Goal: Information Seeking & Learning: Learn about a topic

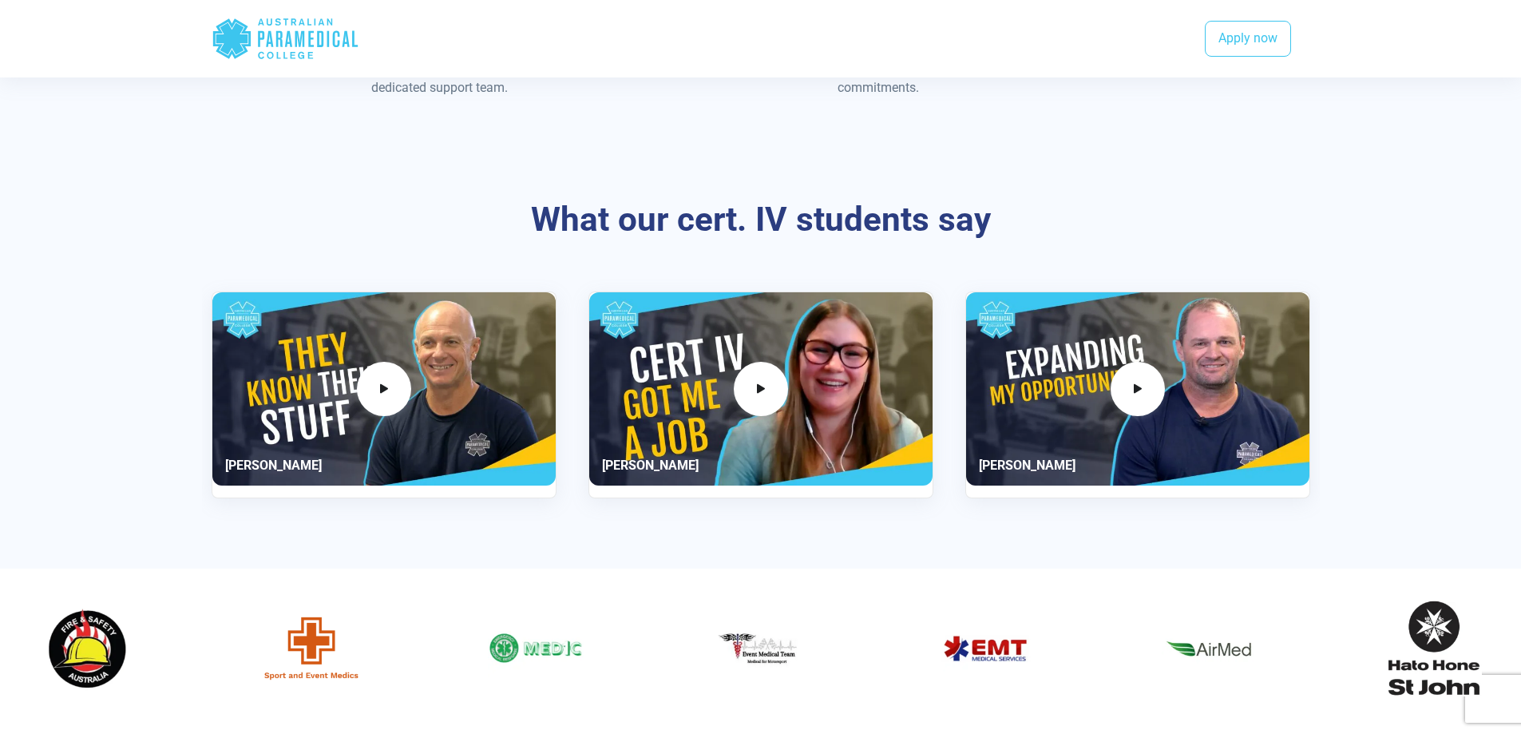
scroll to position [2875, 0]
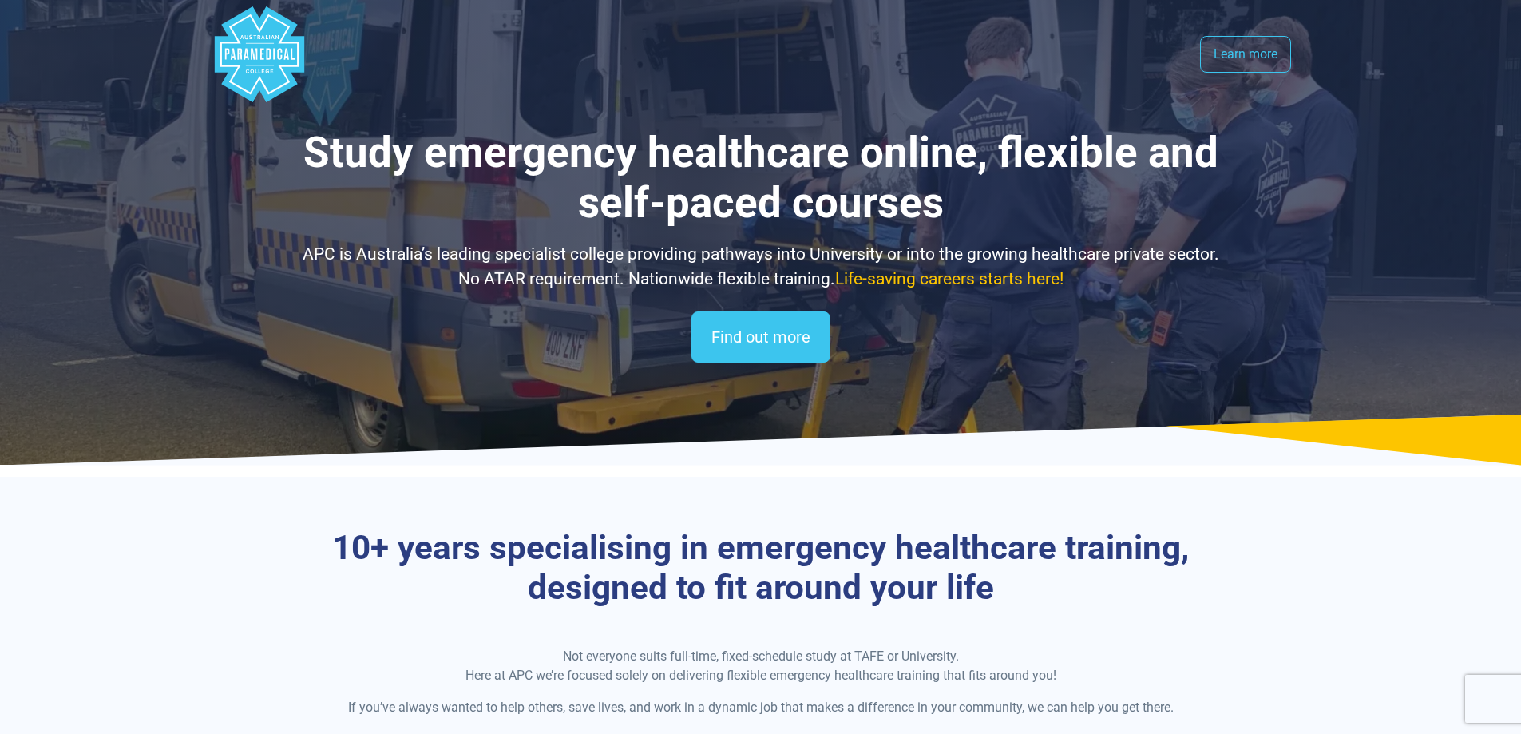
select select "**********"
